Goal: Information Seeking & Learning: Learn about a topic

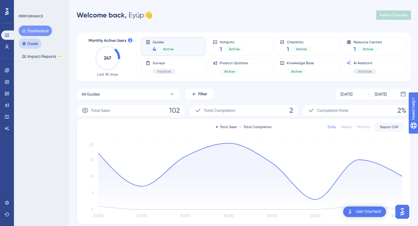
click at [31, 45] on button "Goals" at bounding box center [30, 43] width 23 height 10
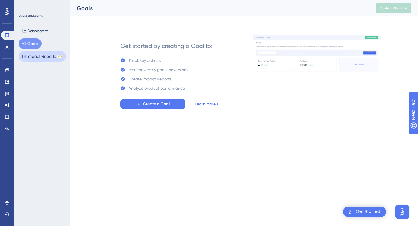
click at [36, 55] on button "Impact Reports BETA" at bounding box center [42, 56] width 47 height 10
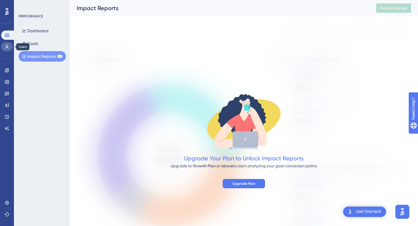
click at [7, 47] on icon at bounding box center [7, 47] width 3 height 4
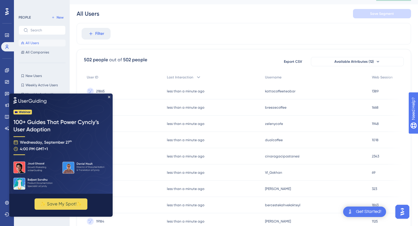
scroll to position [12, 0]
click at [110, 96] on icon "Close Preview" at bounding box center [109, 96] width 2 height 2
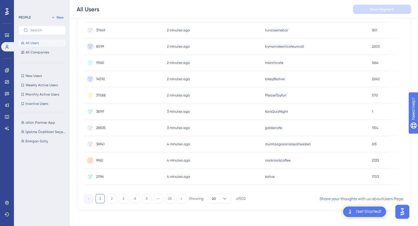
scroll to position [243, 0]
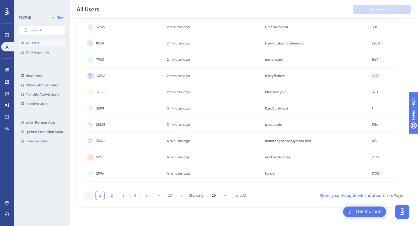
click at [223, 103] on div "3 minutes ago [DATE] 17:07" at bounding box center [213, 108] width 98 height 16
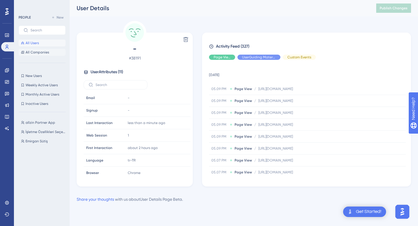
click at [36, 51] on span "All Companies" at bounding box center [37, 52] width 23 height 5
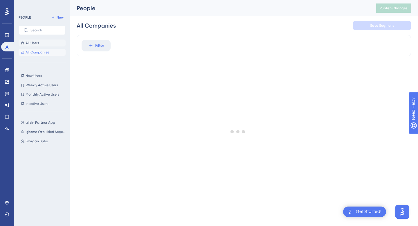
click at [37, 45] on span "All Users" at bounding box center [32, 43] width 13 height 5
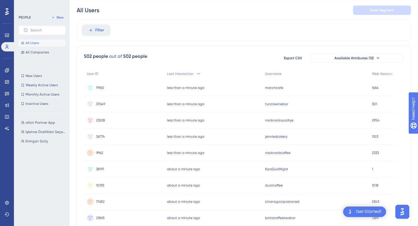
scroll to position [16, 0]
click at [269, 169] on span "KarsQuizNight" at bounding box center [276, 168] width 23 height 5
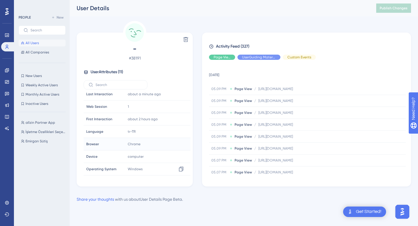
scroll to position [52, 0]
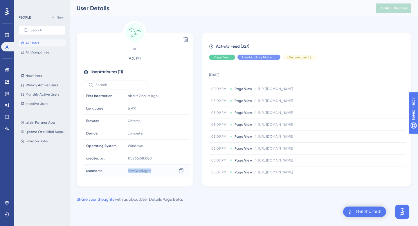
drag, startPoint x: 153, startPoint y: 171, endPoint x: 127, endPoint y: 172, distance: 26.4
click at [127, 172] on div "KarsQuizNight Copy KarsQuizNight" at bounding box center [156, 171] width 63 height 12
copy span "KarsQuizNight"
click at [36, 43] on span "All Users" at bounding box center [32, 43] width 13 height 5
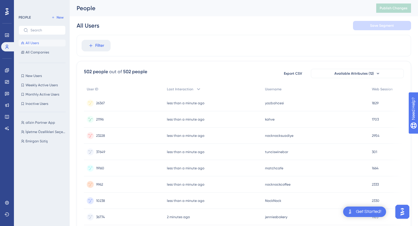
click at [276, 116] on div "kahve kahve" at bounding box center [315, 119] width 107 height 16
click at [378, 88] on span "Web Session" at bounding box center [382, 89] width 21 height 5
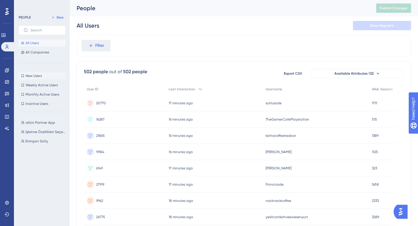
click at [39, 78] on button "New Users New Users" at bounding box center [42, 75] width 47 height 7
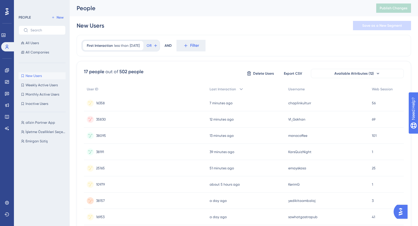
click at [246, 200] on div "a day ago 22 Sep 2025, 12:22" at bounding box center [246, 200] width 78 height 16
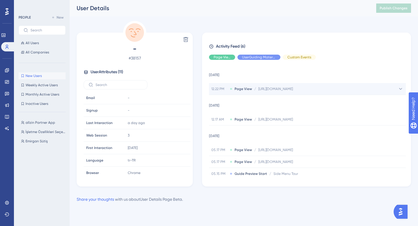
click at [397, 88] on icon at bounding box center [400, 89] width 6 height 6
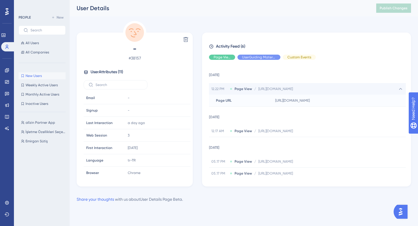
click at [387, 90] on div "12.22 PM Page View / https://allzinapp.com/vitrin/promotions/promotion https://…" at bounding box center [307, 89] width 197 height 12
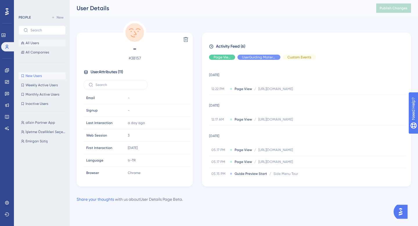
click at [34, 44] on span "All Users" at bounding box center [32, 43] width 13 height 5
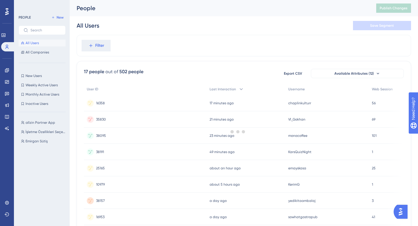
click at [34, 44] on span "All Users" at bounding box center [32, 43] width 13 height 5
